Goal: Information Seeking & Learning: Learn about a topic

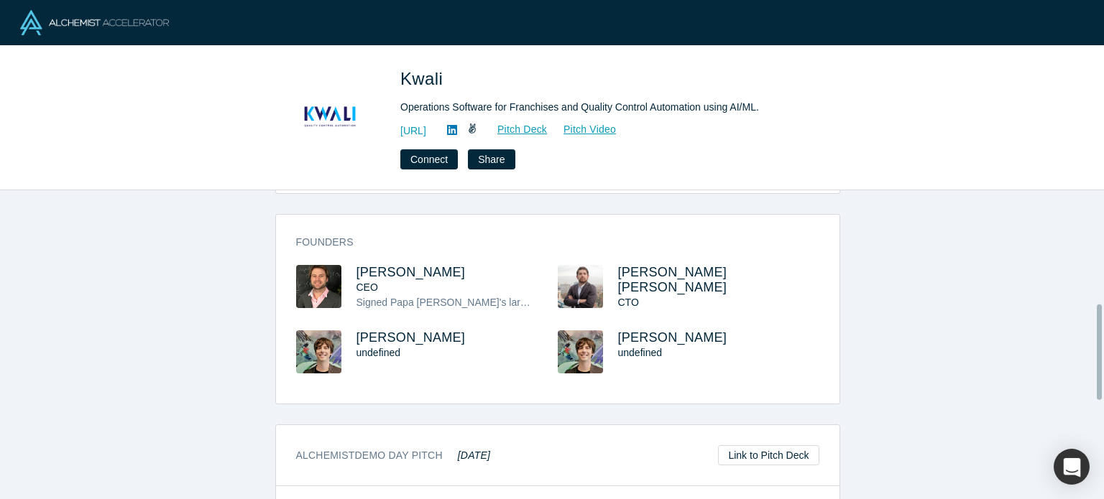
scroll to position [366, 0]
click at [391, 268] on span "Emmanuel Massenez" at bounding box center [410, 271] width 109 height 14
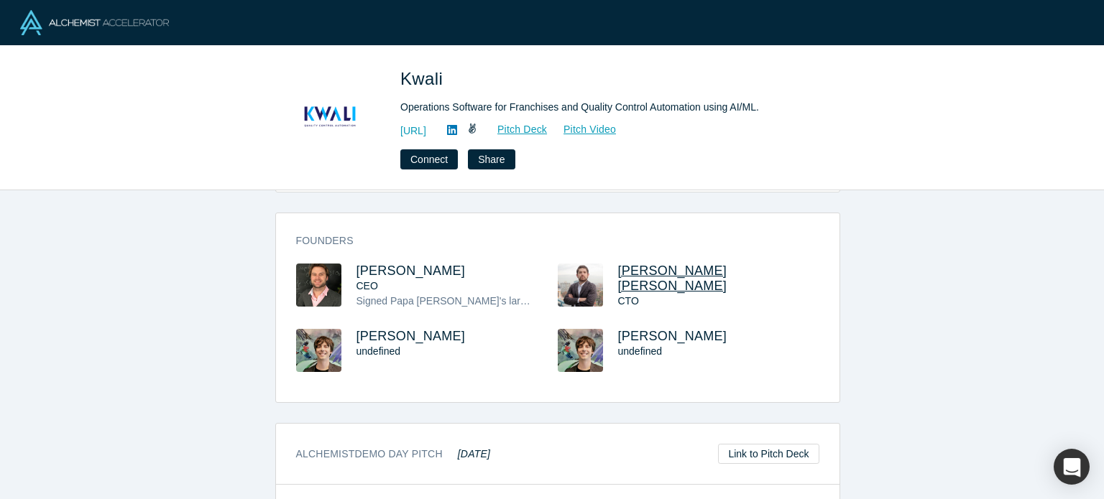
click at [663, 272] on span "Juan Pablo Morales" at bounding box center [672, 278] width 109 height 29
click at [430, 77] on span "Kwali" at bounding box center [423, 78] width 47 height 19
copy span "Kwali"
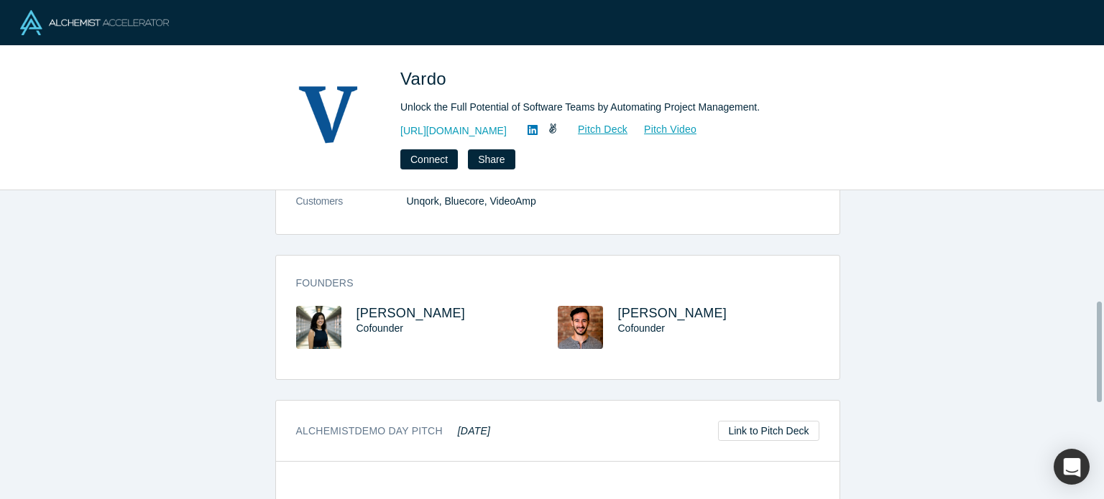
scroll to position [341, 0]
click at [397, 310] on span "[PERSON_NAME]" at bounding box center [410, 311] width 109 height 14
click at [652, 310] on span "[PERSON_NAME]" at bounding box center [672, 311] width 109 height 14
click at [537, 129] on icon at bounding box center [532, 129] width 10 height 11
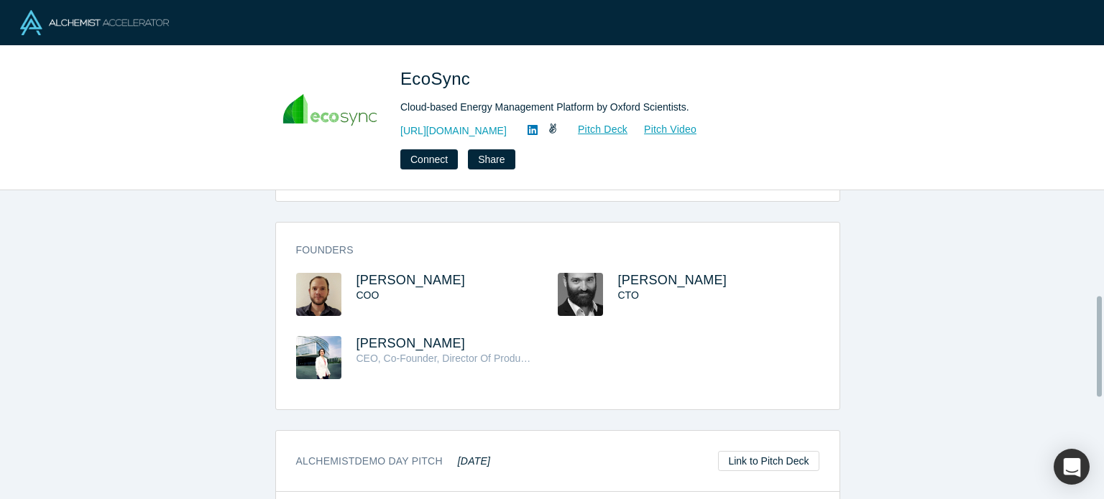
scroll to position [319, 0]
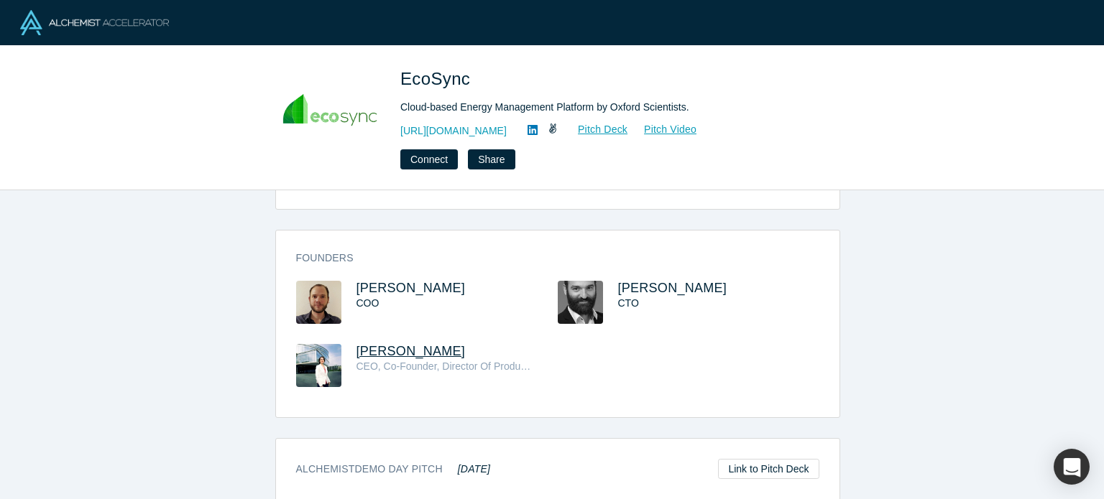
click at [405, 344] on span "Zsuzsa Mayer" at bounding box center [410, 351] width 109 height 14
click at [655, 281] on span "Gabor Mayer" at bounding box center [672, 288] width 109 height 14
drag, startPoint x: 436, startPoint y: 332, endPoint x: 353, endPoint y: 331, distance: 83.4
click at [356, 344] on h3 "Zsuzsa Mayer" at bounding box center [443, 351] width 175 height 15
copy span "Zsuzsa Mayer"
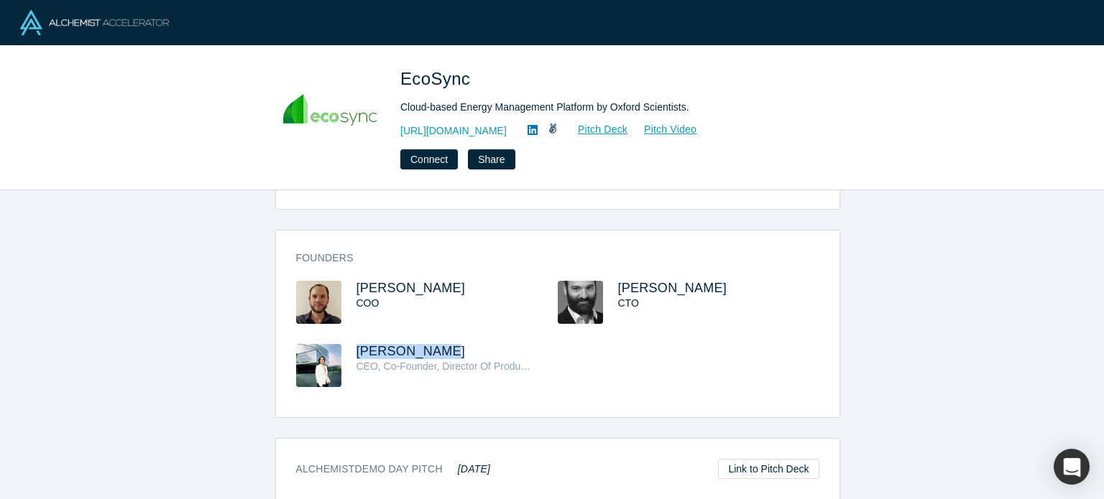
copy span "Zsuzsa Mayer"
click at [537, 133] on icon at bounding box center [532, 129] width 10 height 11
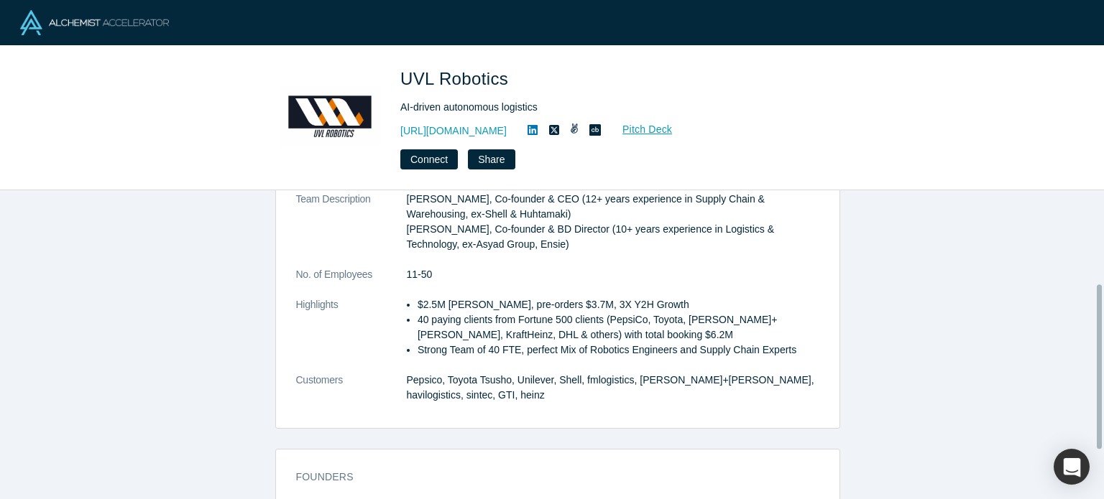
scroll to position [269, 0]
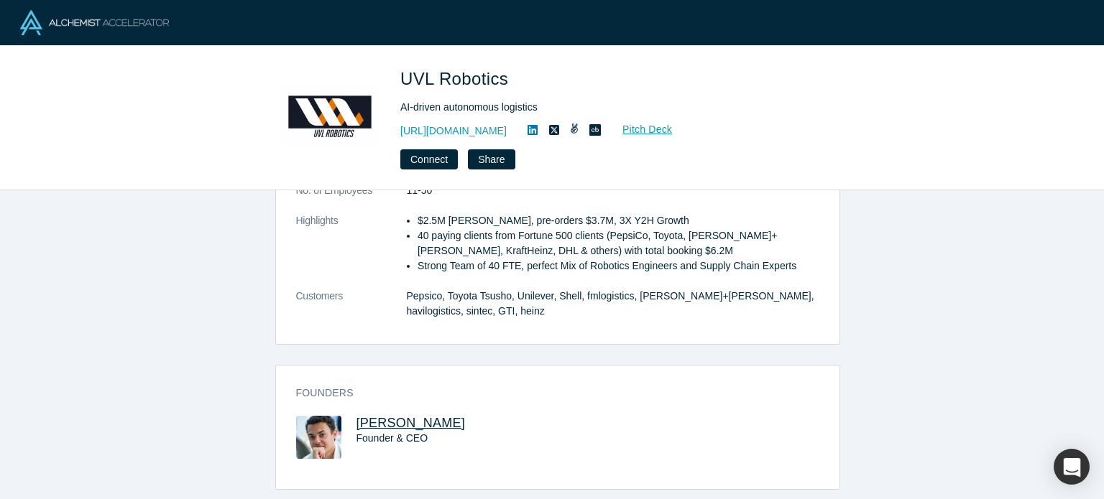
click at [400, 416] on span "Eugene Grankin" at bounding box center [410, 423] width 109 height 14
click at [527, 134] on icon at bounding box center [532, 129] width 10 height 11
drag, startPoint x: 518, startPoint y: 73, endPoint x: 399, endPoint y: 65, distance: 119.5
click at [399, 65] on div "UVL Robotics AI-driven autonomous logistics https://www.uvl.io Pitch Deck Conne…" at bounding box center [552, 118] width 1104 height 144
copy span "UVL Robotics"
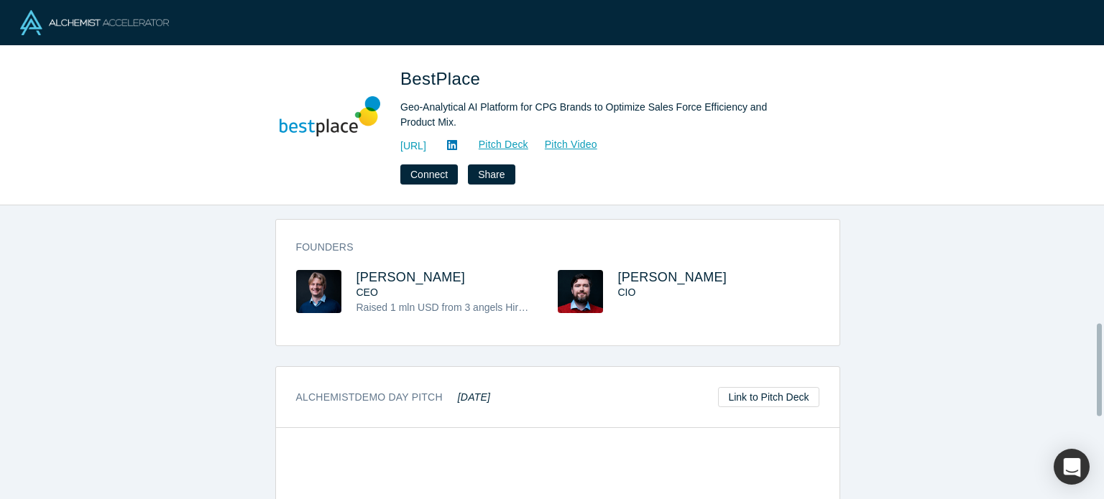
scroll to position [374, 0]
click at [397, 274] on span "[PERSON_NAME]" at bounding box center [410, 279] width 109 height 14
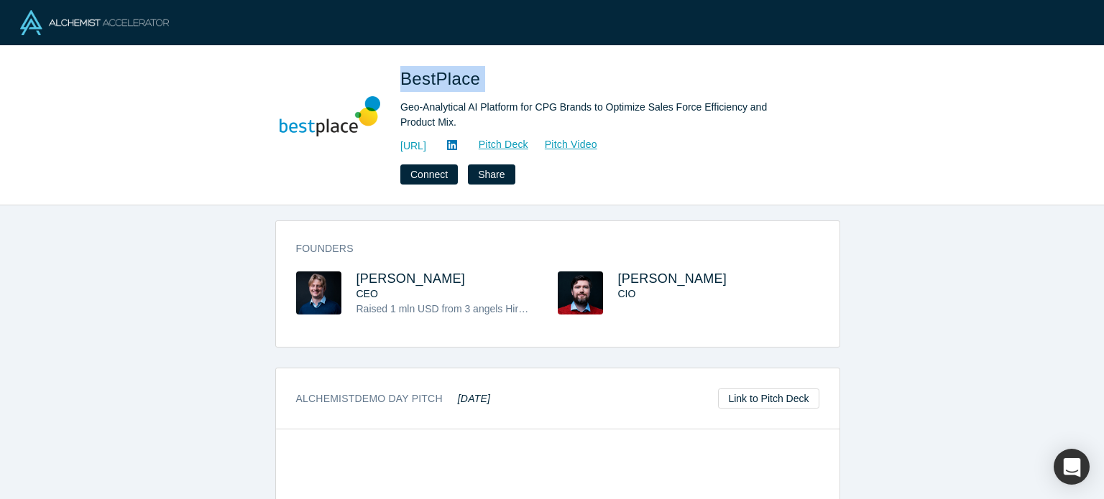
drag, startPoint x: 483, startPoint y: 78, endPoint x: 402, endPoint y: 73, distance: 80.6
click at [402, 73] on h1 "BestPlace" at bounding box center [601, 79] width 402 height 26
copy span "BestPlace"
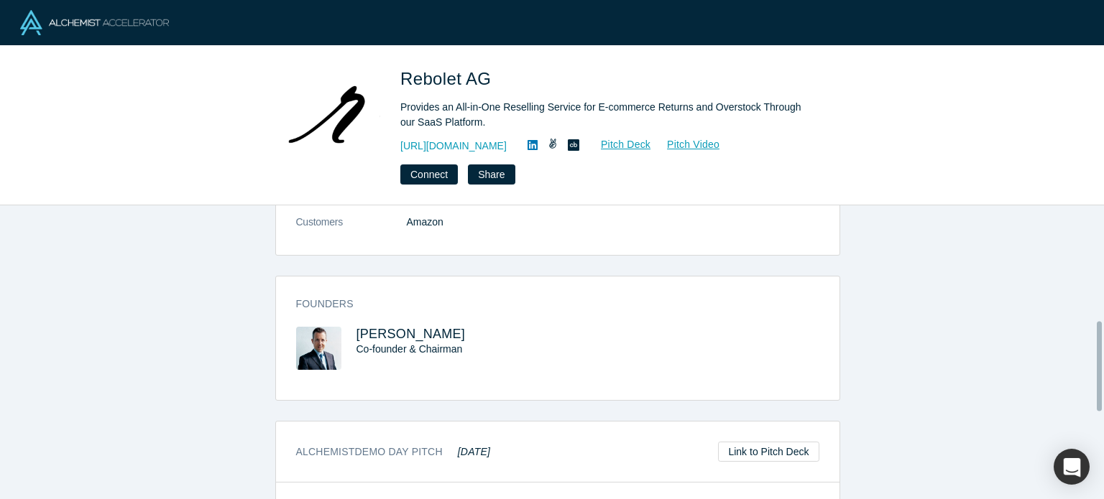
scroll to position [381, 0]
click at [412, 325] on span "Christoph M. Mueller" at bounding box center [410, 332] width 109 height 14
click at [537, 147] on icon at bounding box center [532, 145] width 10 height 10
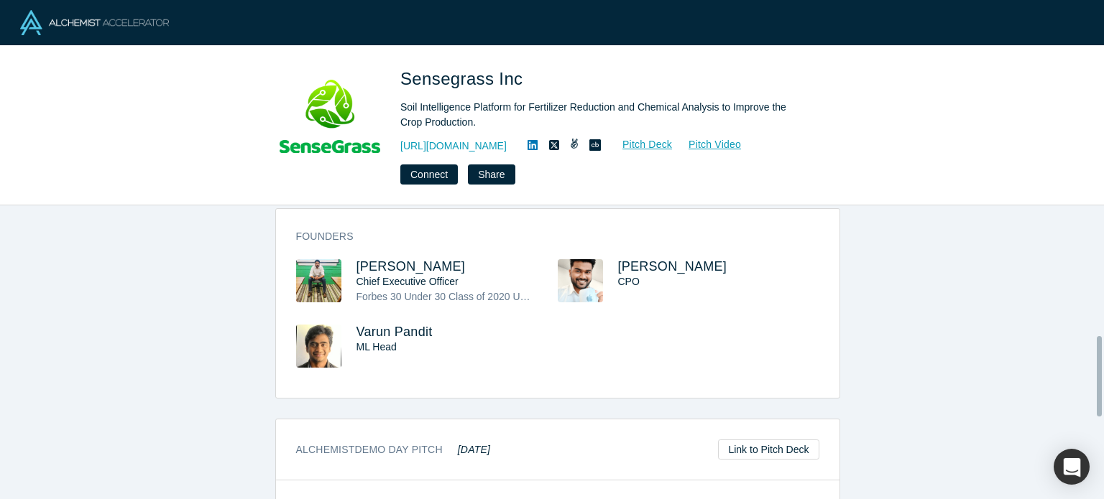
scroll to position [476, 0]
click at [384, 260] on span "Lalit Gautam" at bounding box center [410, 267] width 109 height 14
drag, startPoint x: 522, startPoint y: 81, endPoint x: 394, endPoint y: 80, distance: 128.6
click at [394, 80] on div "Sensegrass Inc Soil Intelligence Platform for Fertilizer Reduction and Chemical…" at bounding box center [551, 125] width 565 height 119
copy span "Sensegrass Inc"
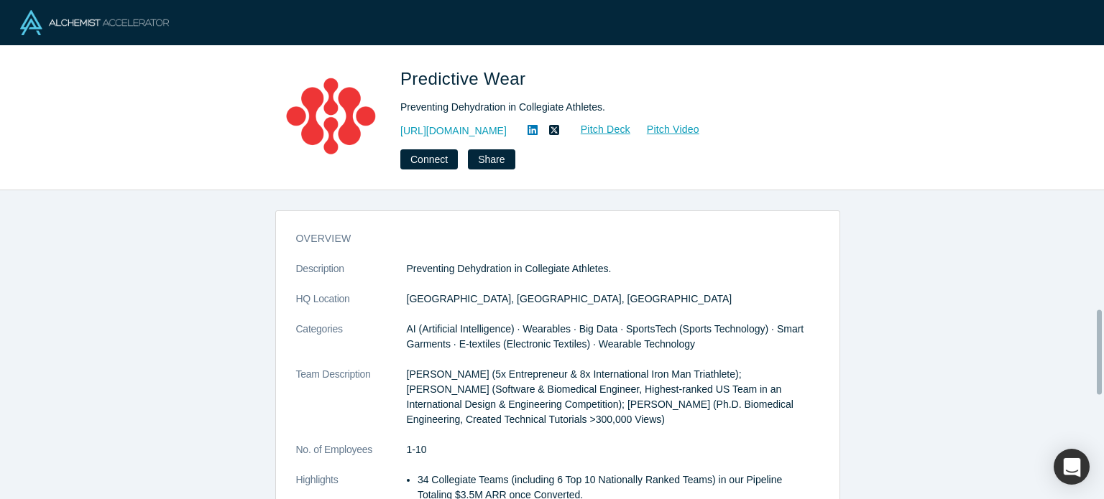
scroll to position [431, 0]
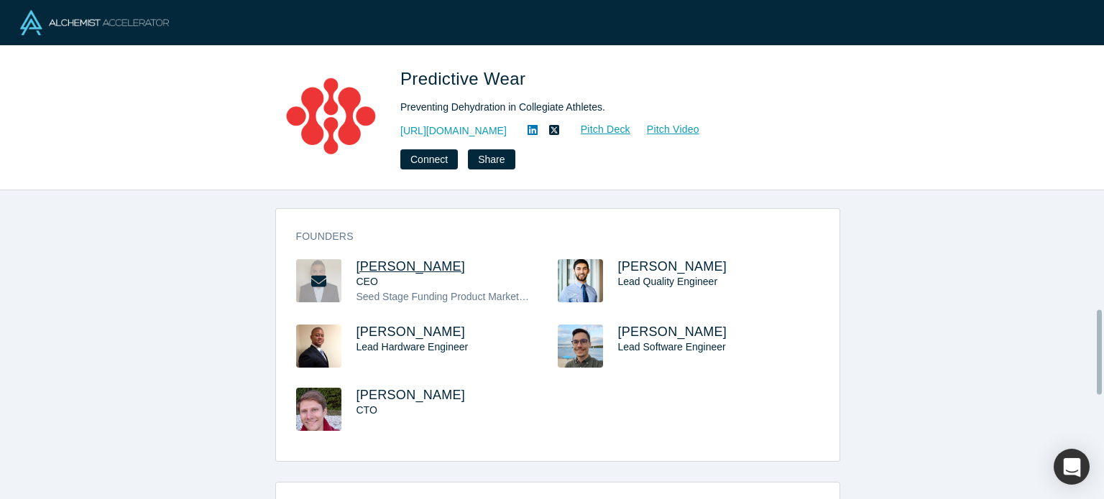
click at [371, 264] on span "Will Cruz" at bounding box center [410, 266] width 109 height 14
click at [366, 392] on span "Dane Albaugh" at bounding box center [410, 395] width 109 height 14
drag, startPoint x: 483, startPoint y: 76, endPoint x: 400, endPoint y: 79, distance: 82.7
click at [400, 79] on h1 "Predictive Wear" at bounding box center [601, 79] width 402 height 26
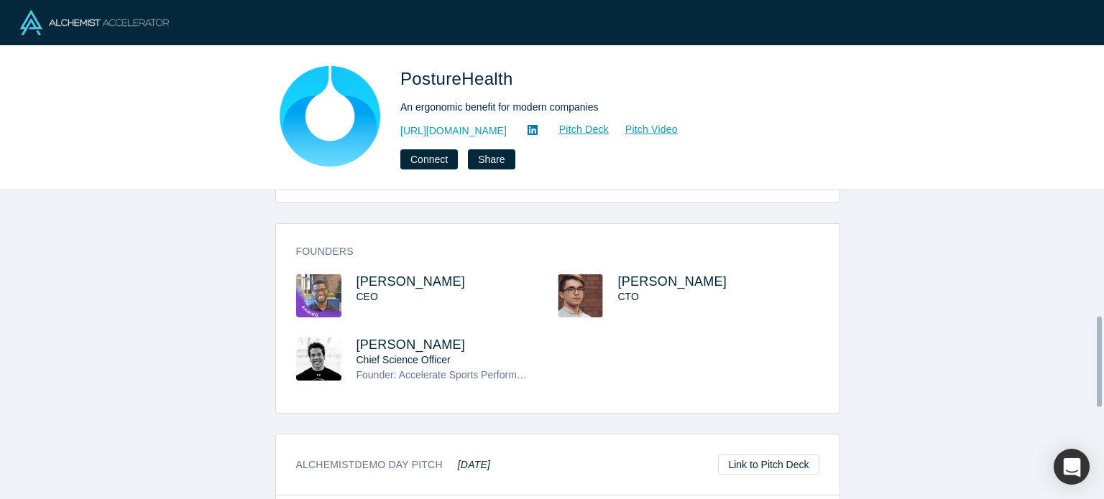
scroll to position [431, 0]
click at [372, 274] on span "[PERSON_NAME]" at bounding box center [410, 281] width 109 height 14
click at [619, 274] on span "[PERSON_NAME]" at bounding box center [672, 281] width 109 height 14
click at [537, 129] on icon at bounding box center [532, 130] width 10 height 10
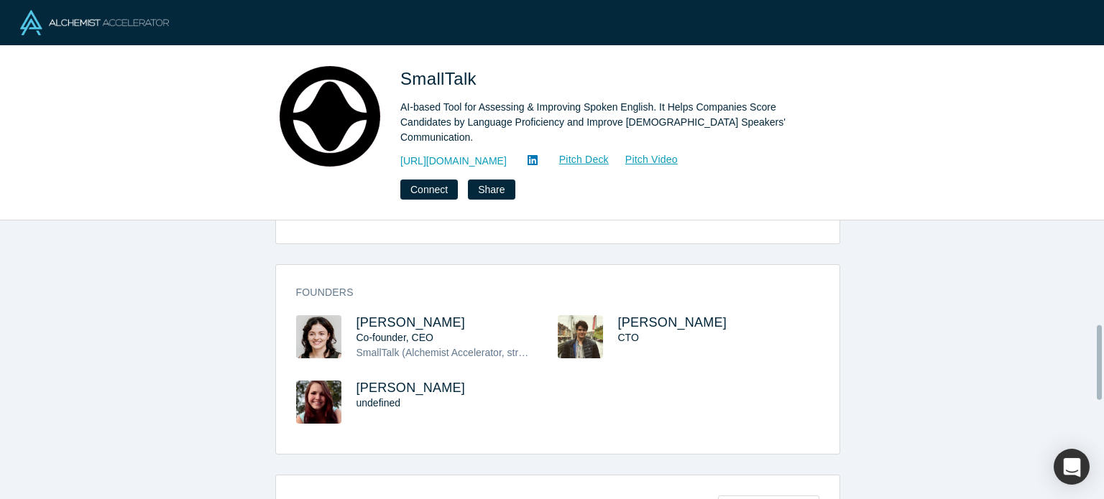
scroll to position [408, 0]
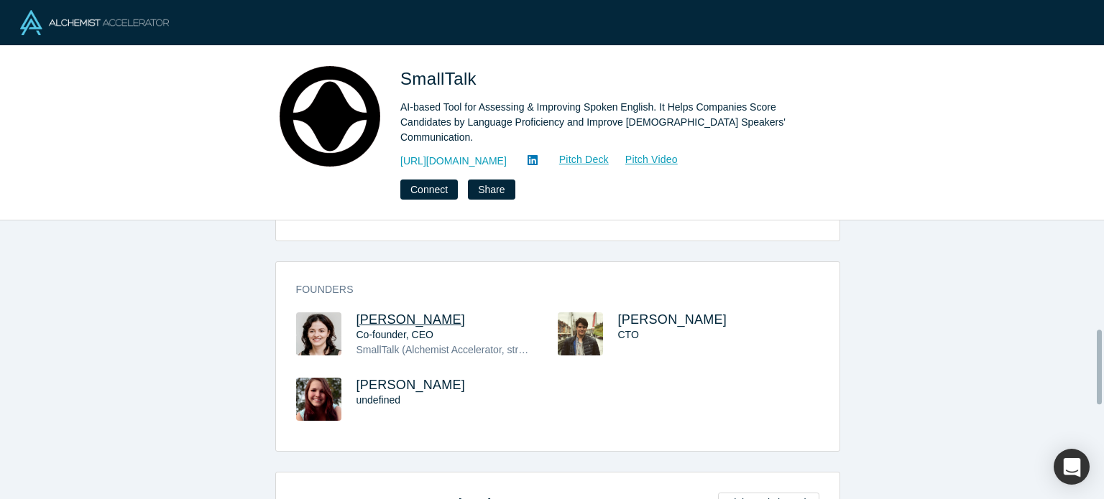
click at [405, 313] on span "Sofia Terpugova" at bounding box center [410, 320] width 109 height 14
click at [653, 313] on span "Mark Riabov" at bounding box center [672, 320] width 109 height 14
drag, startPoint x: 486, startPoint y: 74, endPoint x: 400, endPoint y: 93, distance: 89.1
click at [400, 94] on div "SmallTalk" at bounding box center [601, 83] width 402 height 34
copy span "SmallTalk"
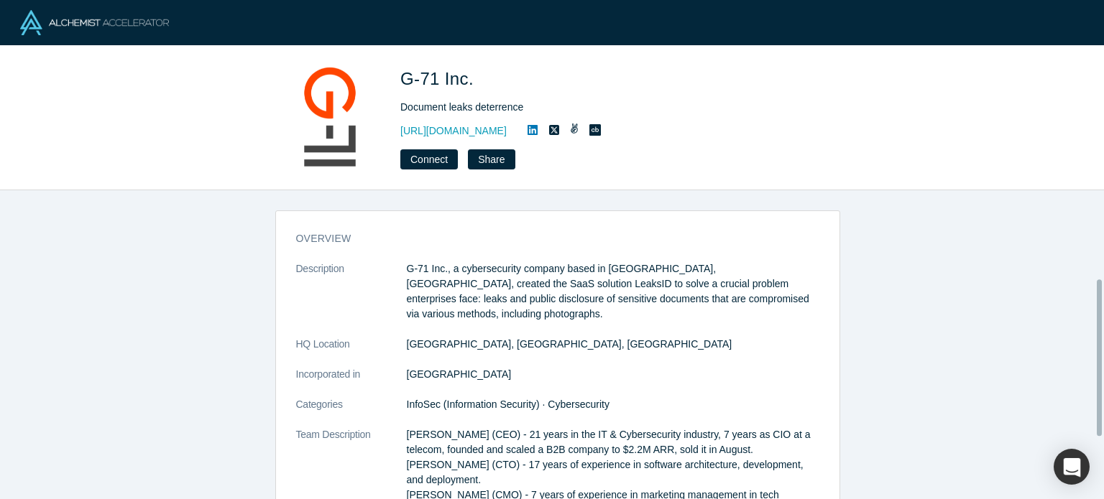
scroll to position [299, 0]
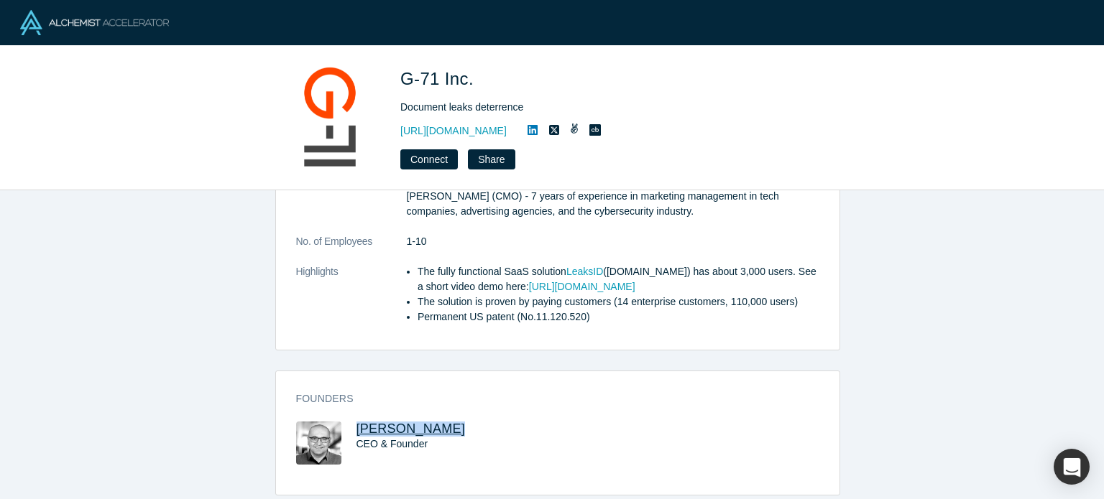
drag, startPoint x: 456, startPoint y: 408, endPoint x: 353, endPoint y: 407, distance: 102.8
click at [356, 422] on h3 "[PERSON_NAME]" at bounding box center [443, 429] width 175 height 15
copy span "[PERSON_NAME]"
click at [397, 422] on span "[PERSON_NAME]" at bounding box center [410, 429] width 109 height 14
drag, startPoint x: 474, startPoint y: 91, endPoint x: 402, endPoint y: 71, distance: 74.6
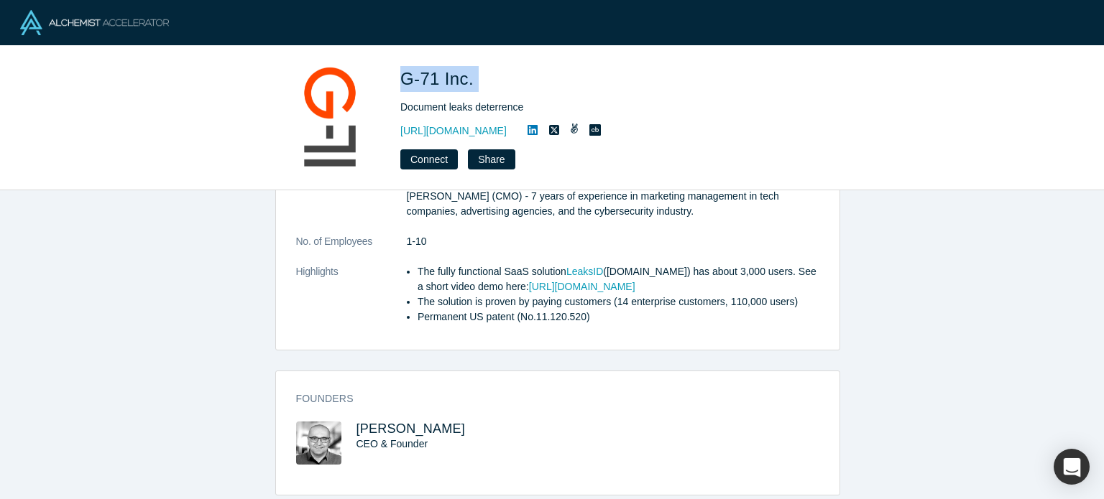
click at [402, 71] on h1 "G-71 Inc." at bounding box center [601, 79] width 402 height 26
copy span "G-71 Inc."
